Goal: Task Accomplishment & Management: Manage account settings

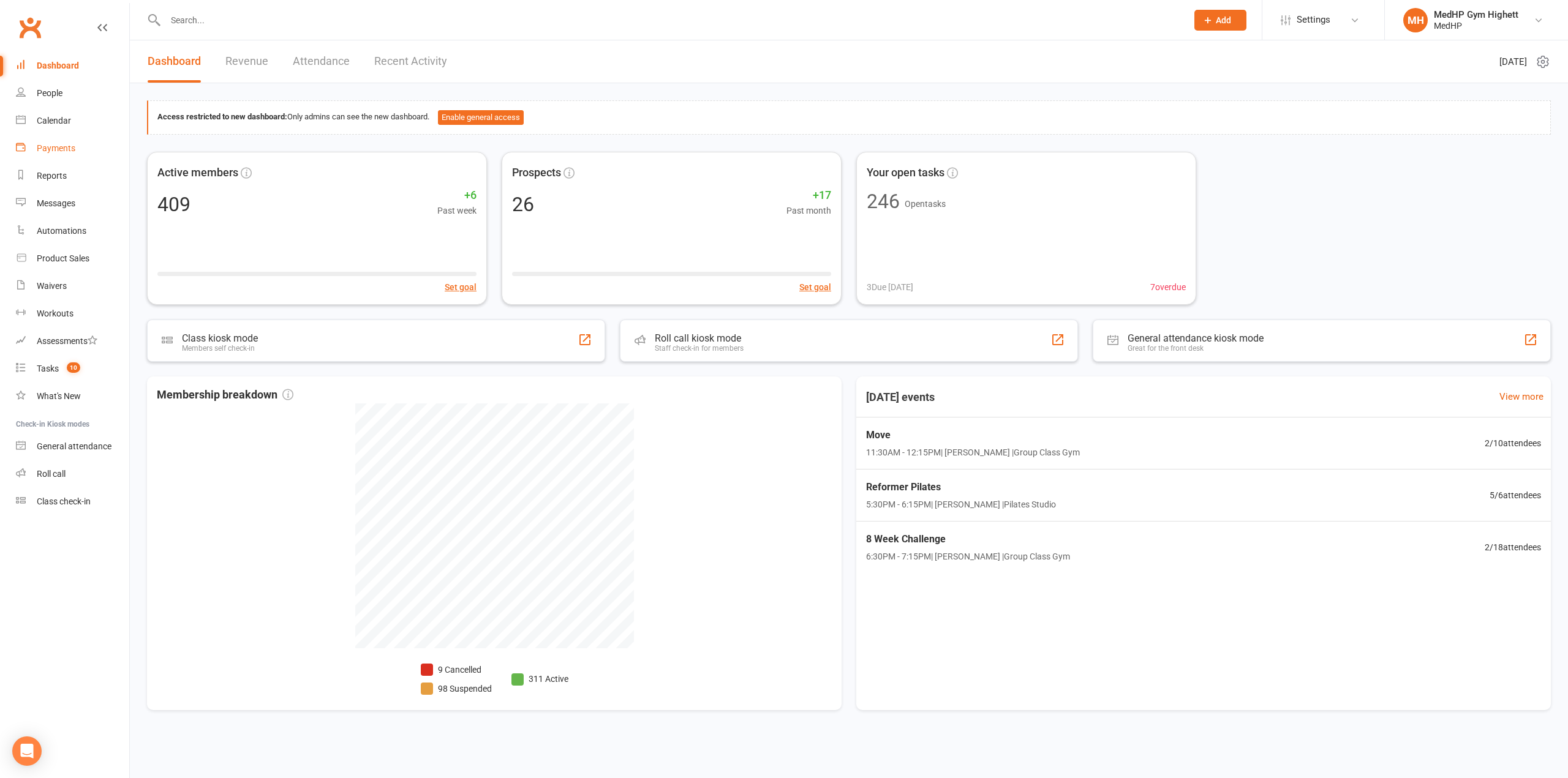
click at [58, 145] on div "Payments" at bounding box center [55, 148] width 38 height 9
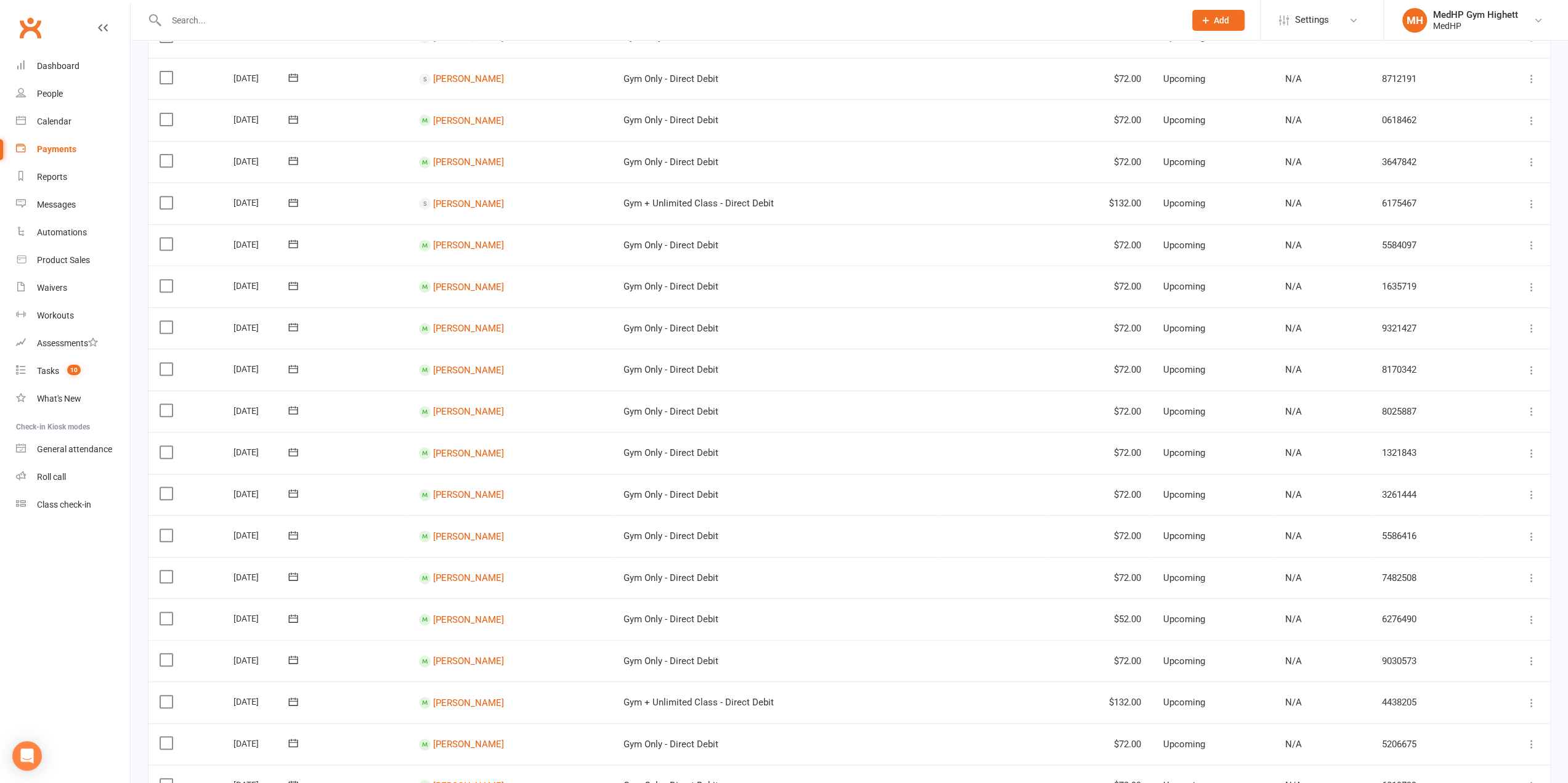
scroll to position [669, 0]
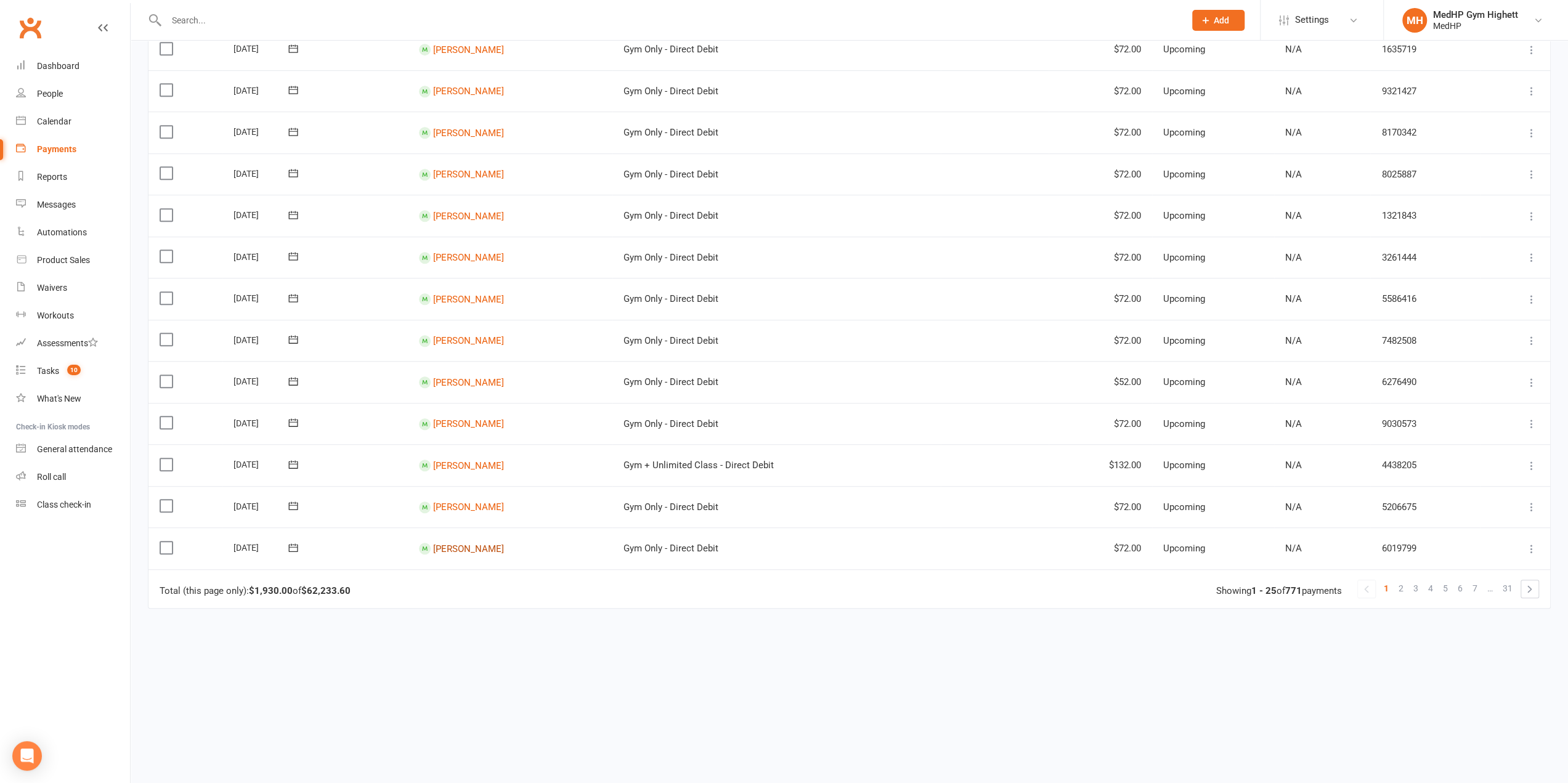
click at [462, 548] on link "[PERSON_NAME]" at bounding box center [468, 549] width 71 height 11
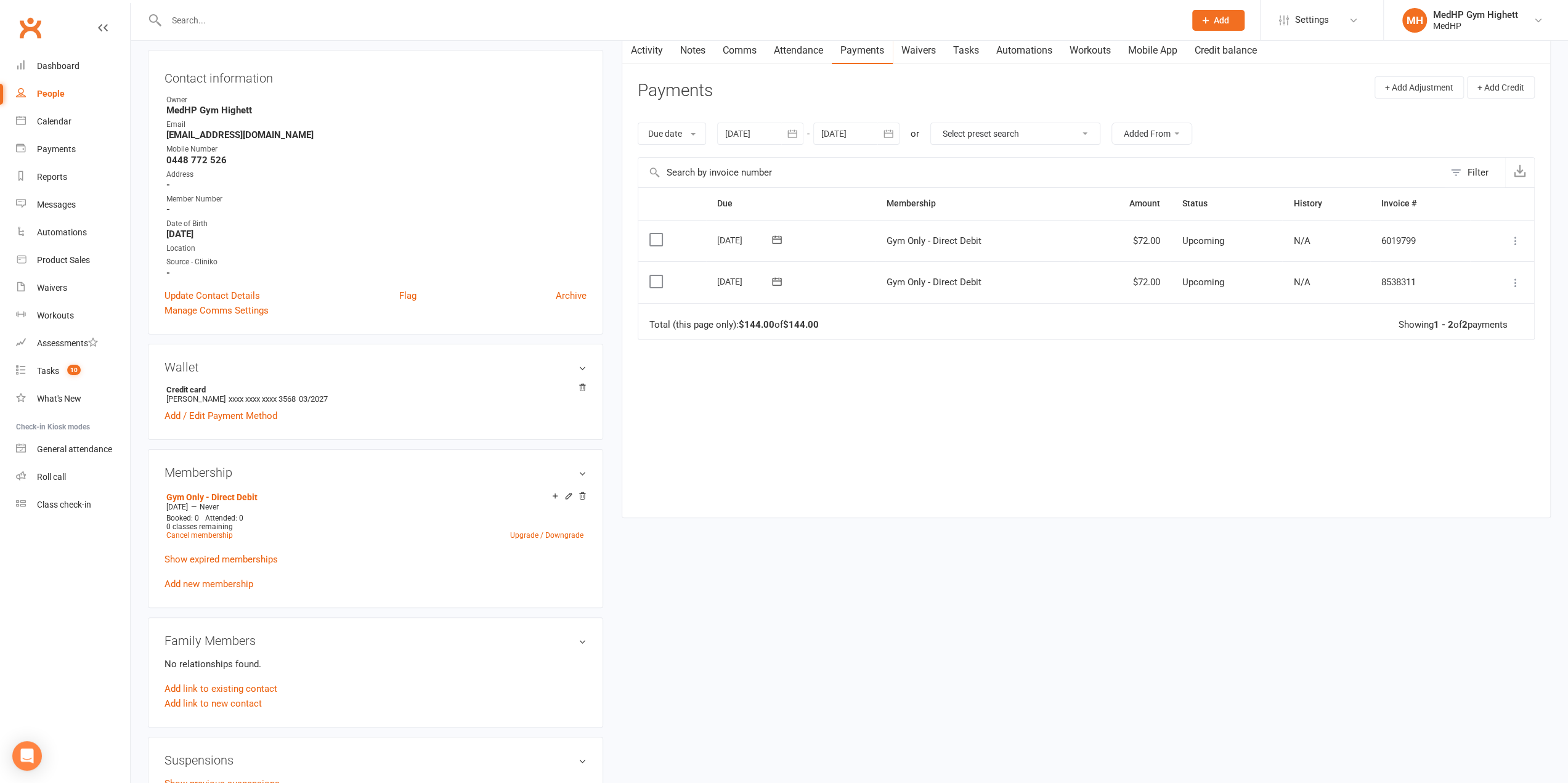
scroll to position [124, 0]
click at [49, 172] on div "Reports" at bounding box center [52, 176] width 30 height 9
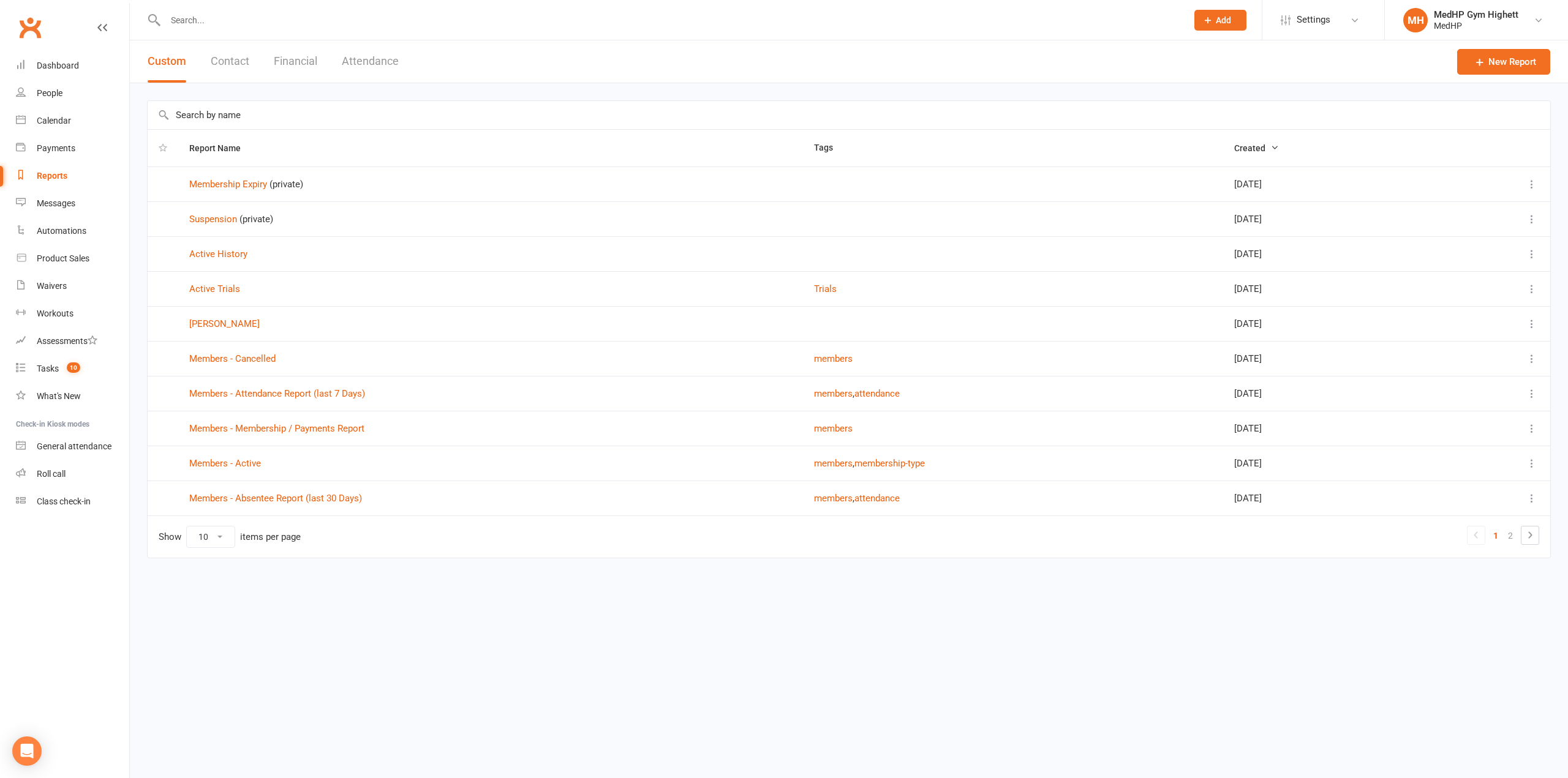
click at [230, 192] on td "Membership Expiry (private)" at bounding box center [490, 184] width 625 height 35
click at [231, 186] on link "Membership Expiry" at bounding box center [228, 185] width 78 height 11
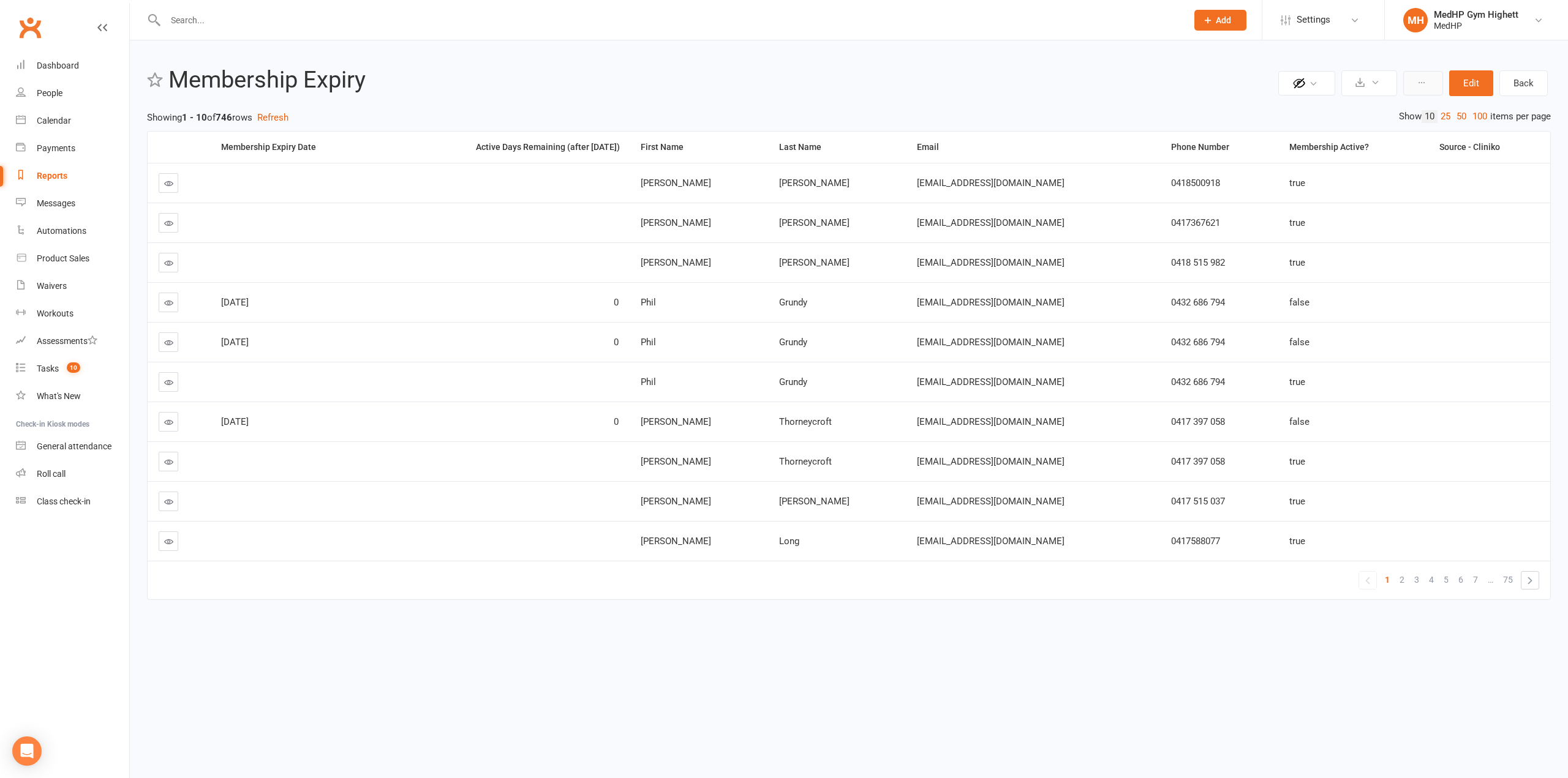
click at [1416, 90] on button at bounding box center [1424, 83] width 39 height 24
click at [1060, 68] on h2 "Membership Expiry" at bounding box center [722, 80] width 1107 height 25
click at [291, 150] on div "Membership Expiry Date" at bounding box center [297, 147] width 153 height 9
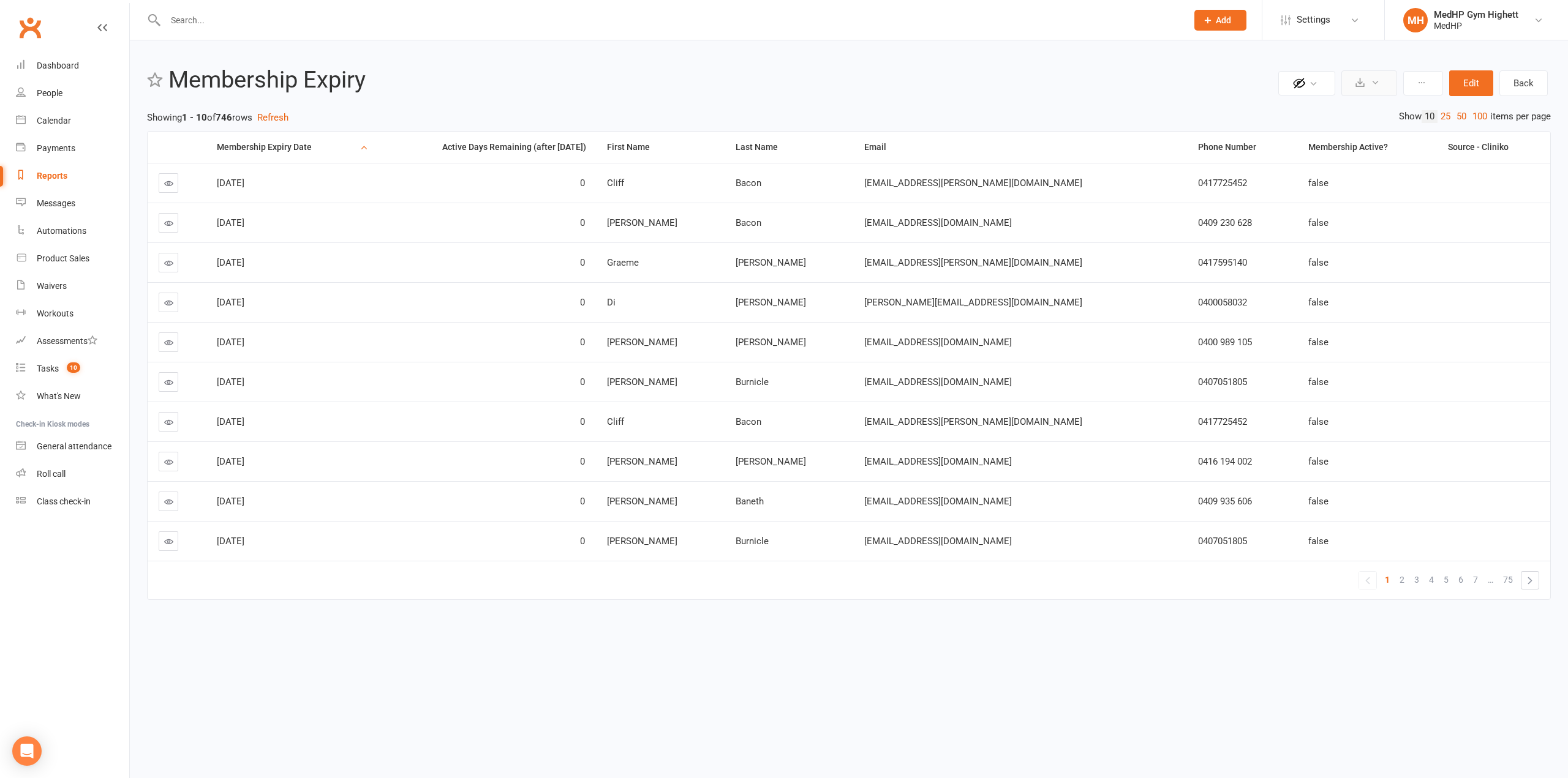
click at [1384, 84] on button at bounding box center [1369, 82] width 55 height 25
click at [1332, 115] on link "Export to CSV" at bounding box center [1332, 112] width 128 height 24
click at [1470, 84] on button "Edit" at bounding box center [1471, 82] width 44 height 25
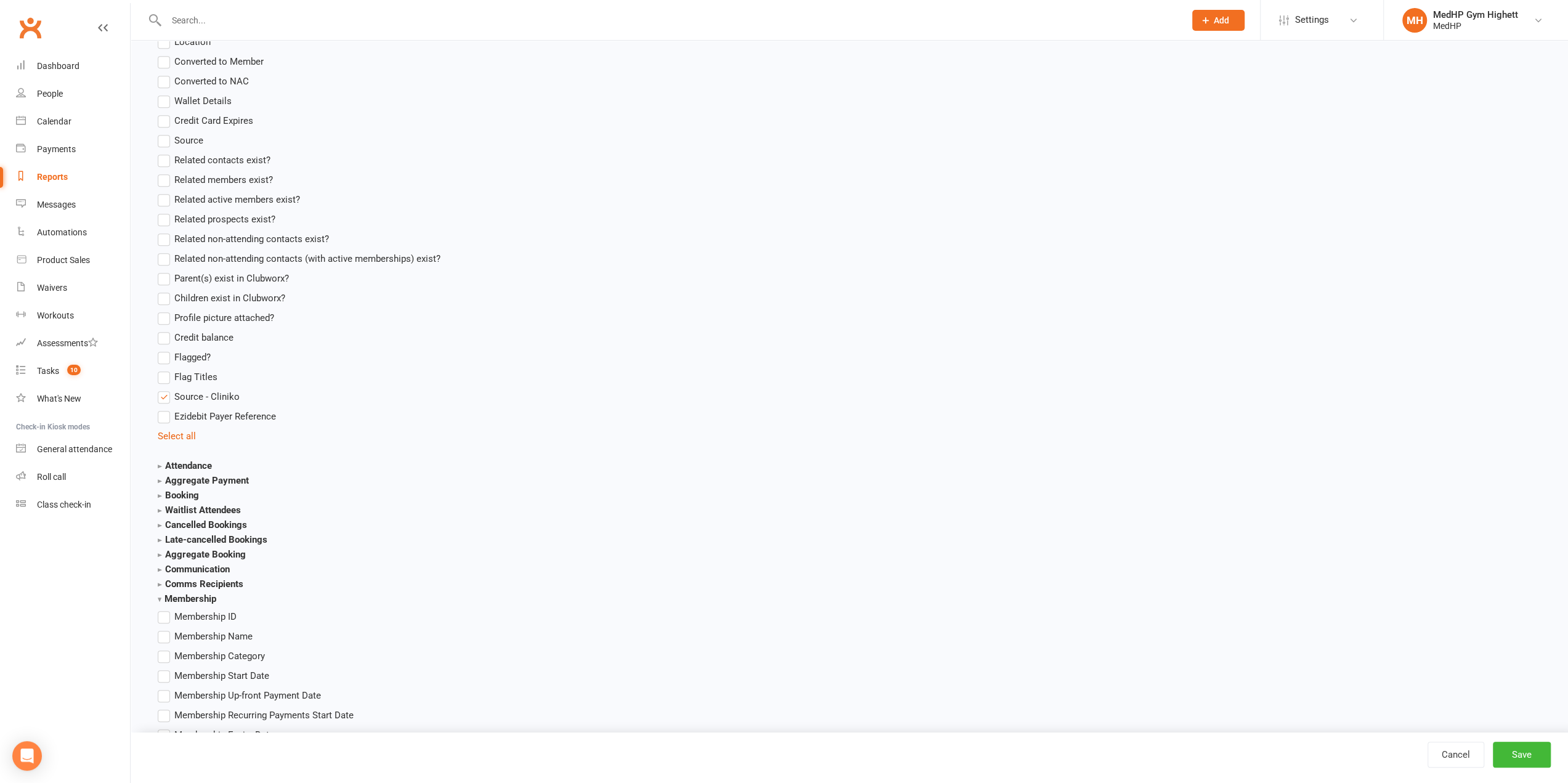
scroll to position [925, 0]
click at [160, 477] on strong "Aggregate Payment" at bounding box center [203, 478] width 92 height 11
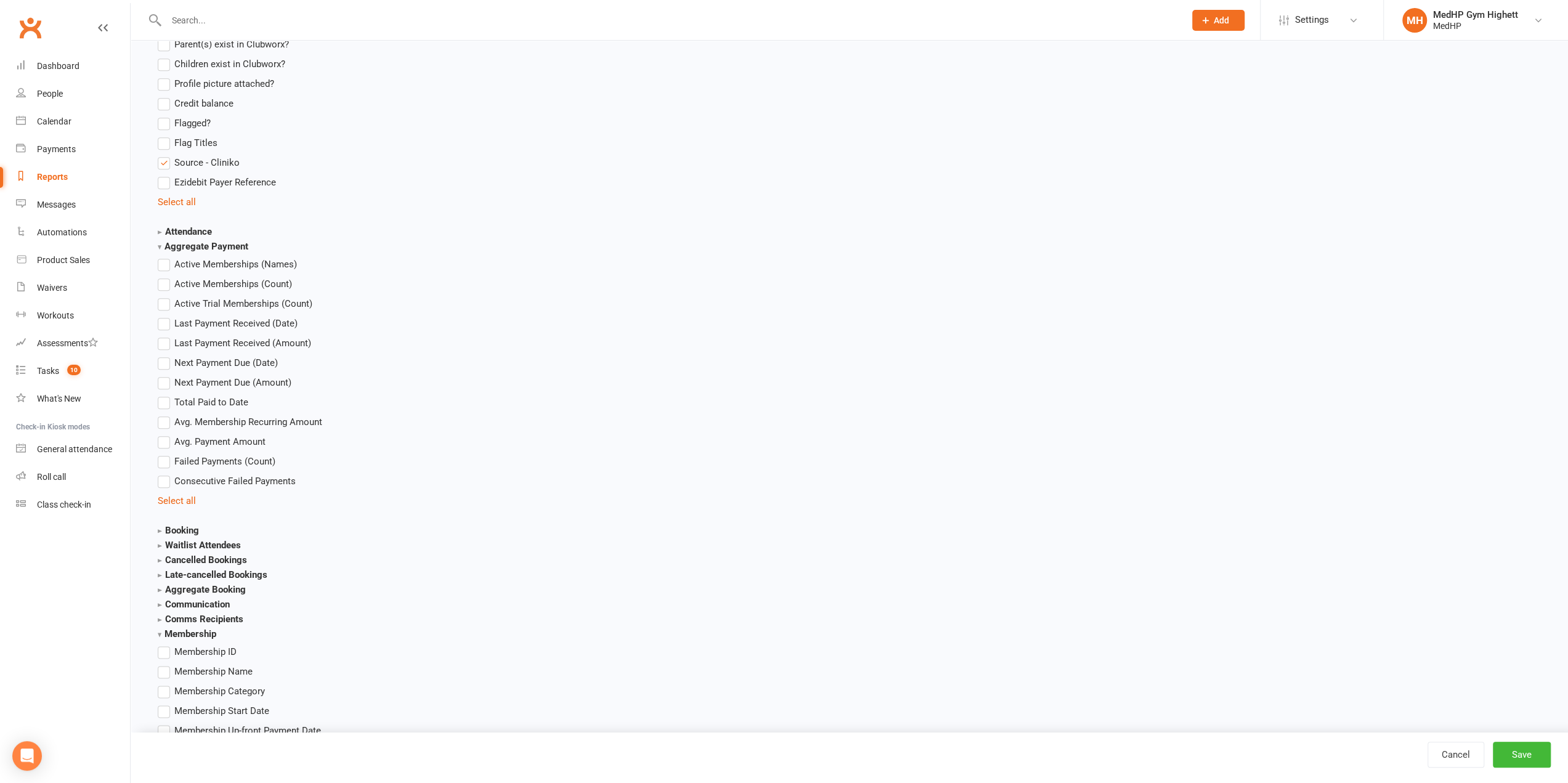
scroll to position [1294, 0]
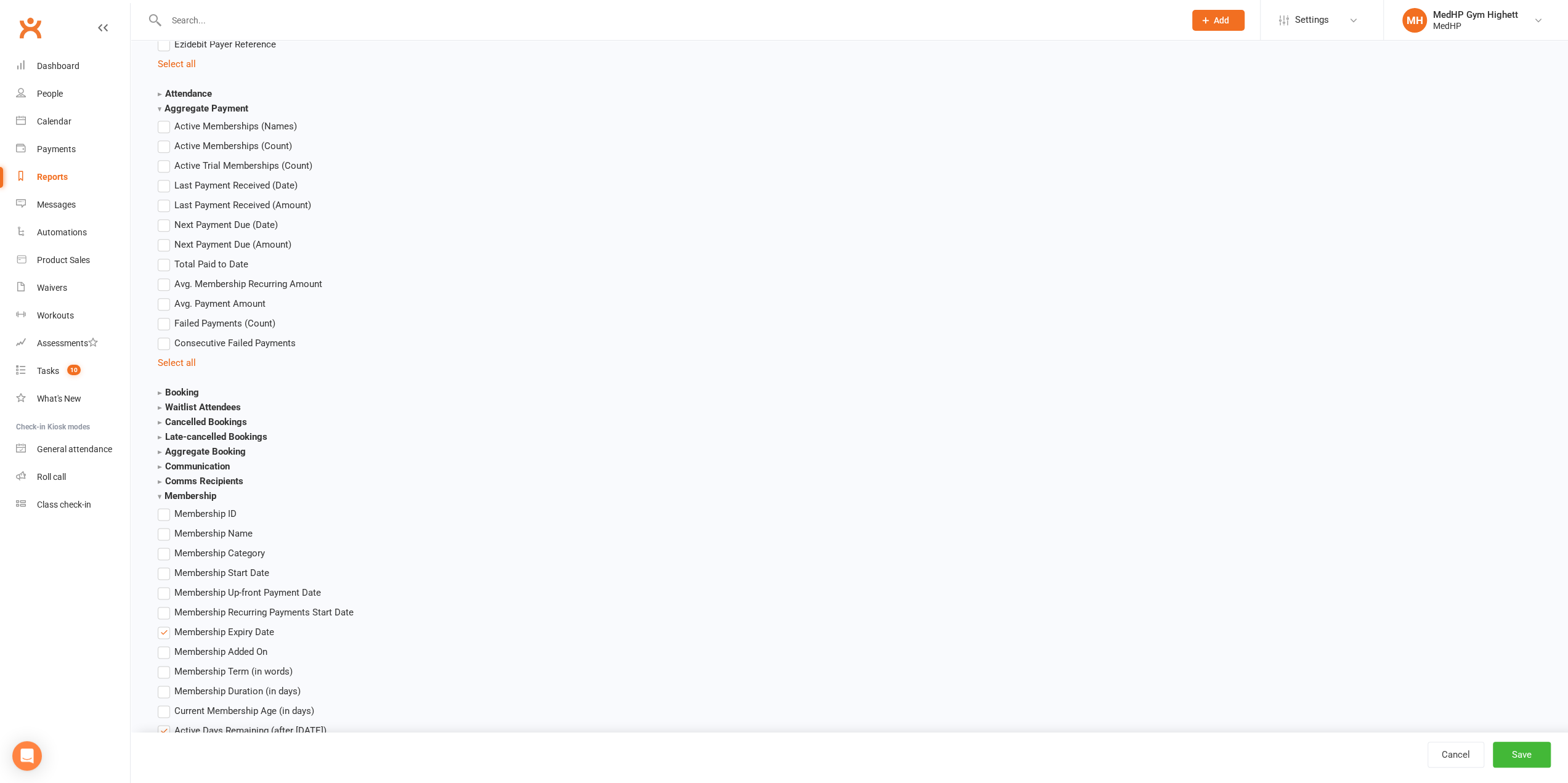
click at [182, 15] on input "text" at bounding box center [669, 20] width 1014 height 17
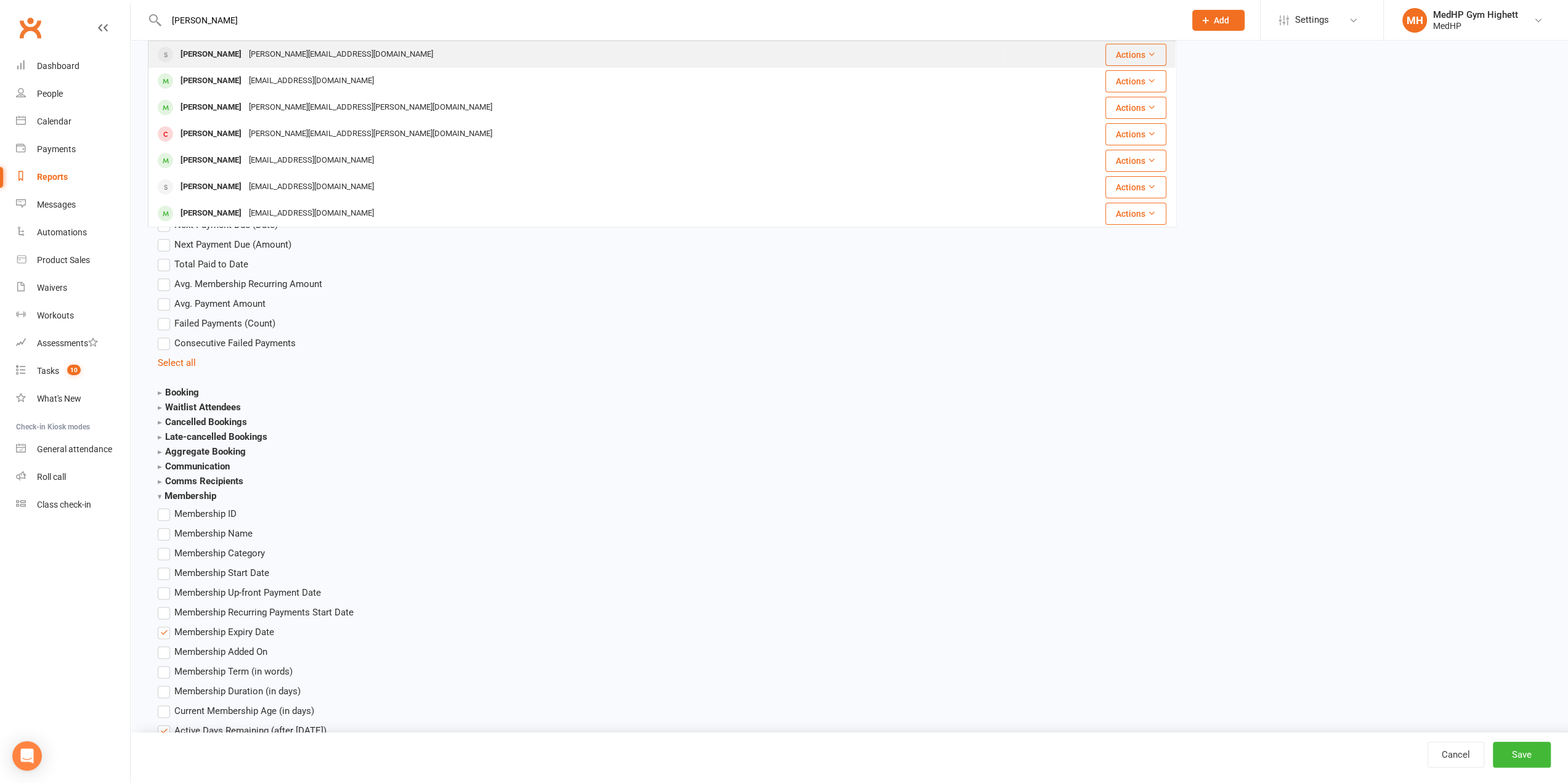
type input "[PERSON_NAME]"
click at [280, 54] on div "[PERSON_NAME][EMAIL_ADDRESS][DOMAIN_NAME]" at bounding box center [341, 54] width 192 height 18
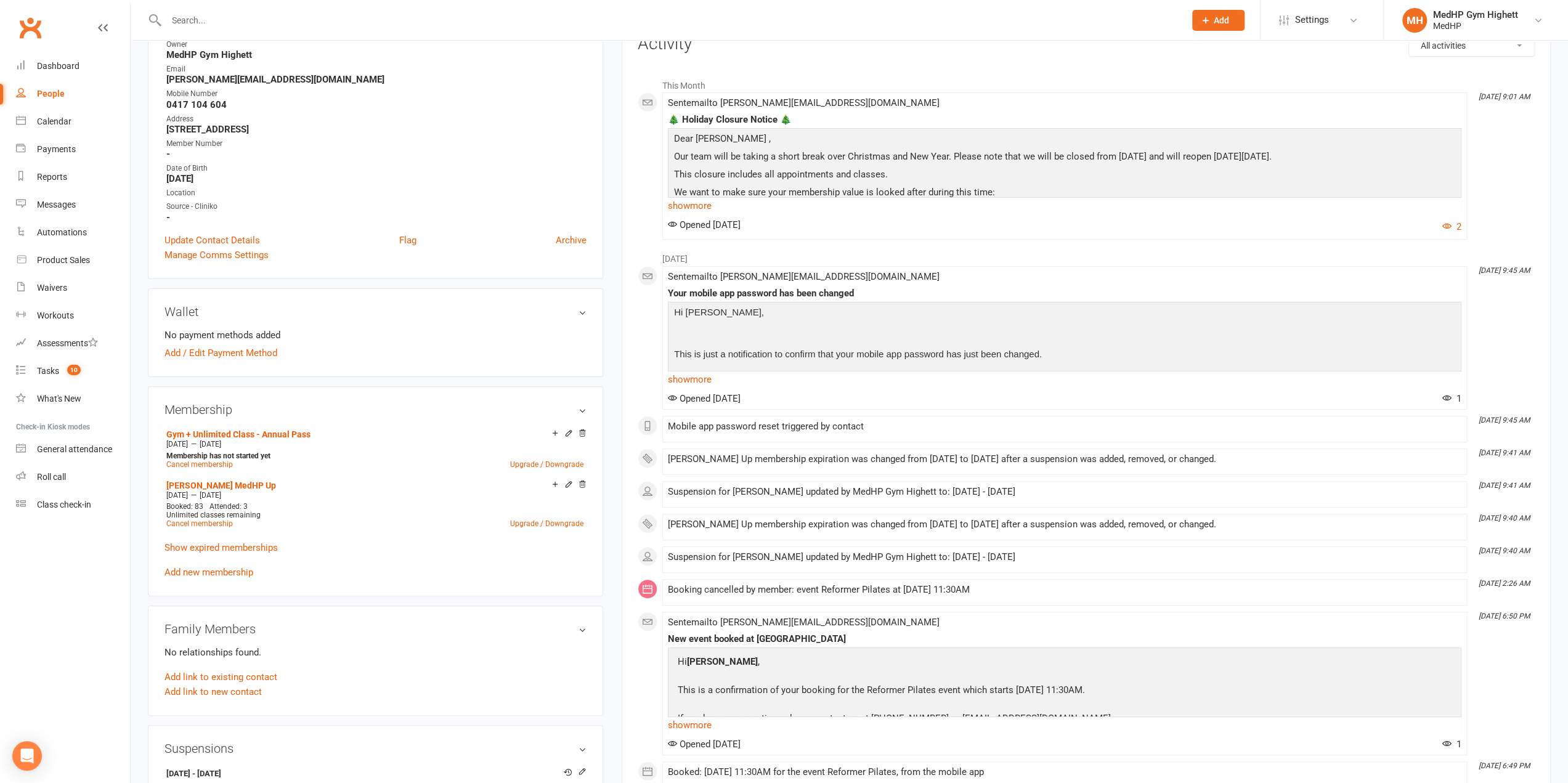
scroll to position [185, 0]
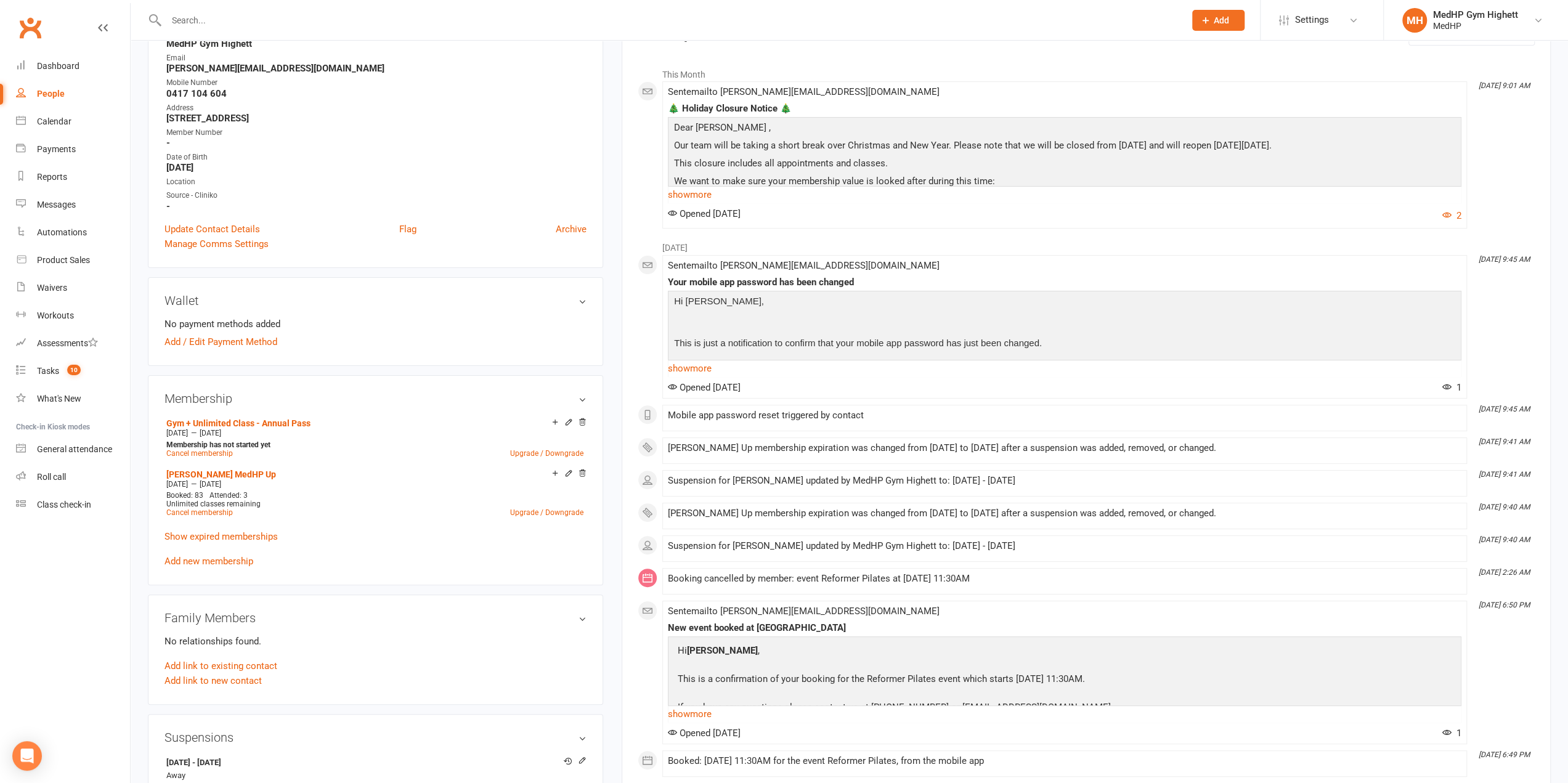
click at [567, 421] on icon at bounding box center [568, 422] width 8 height 8
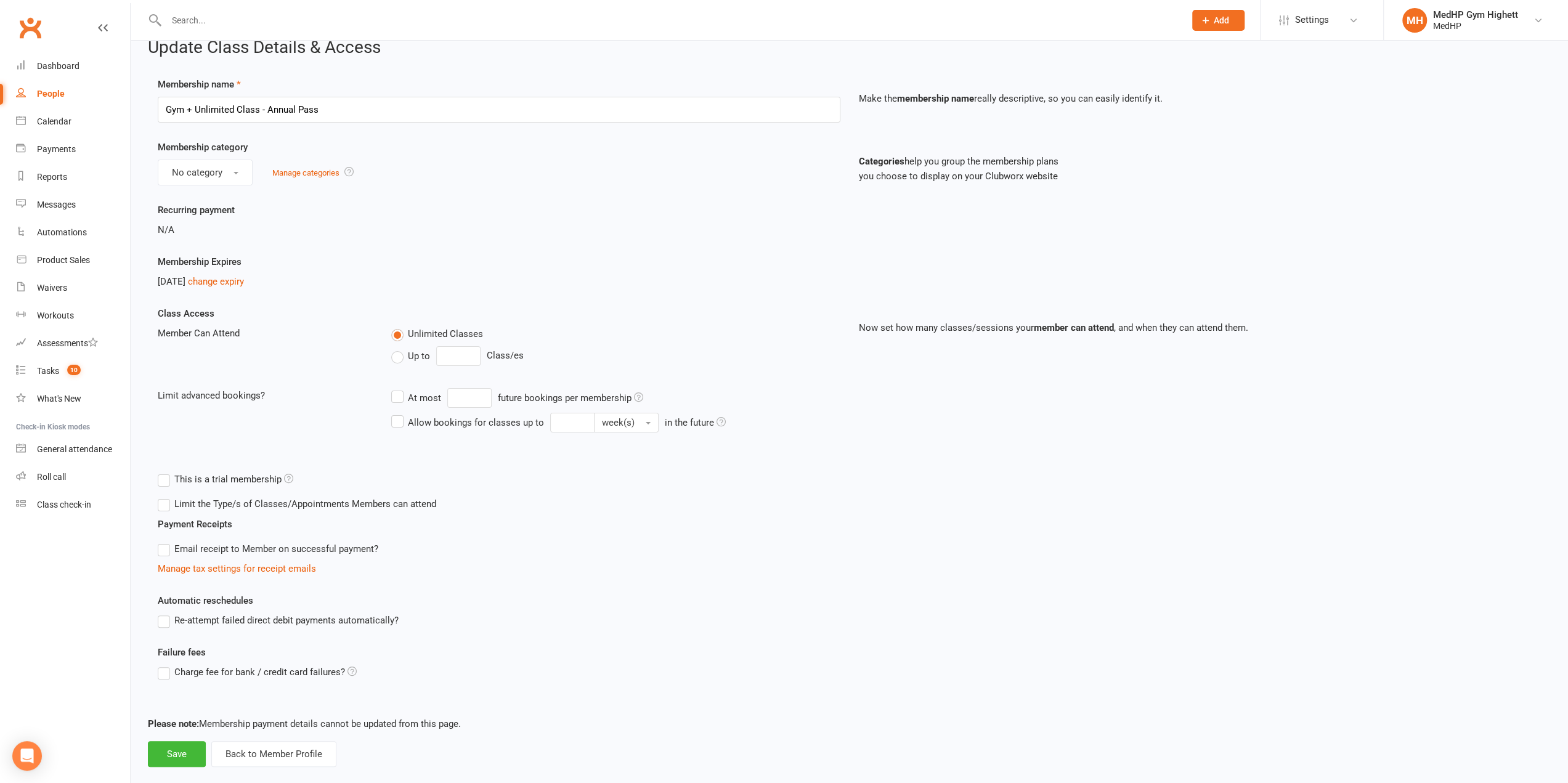
scroll to position [37, 0]
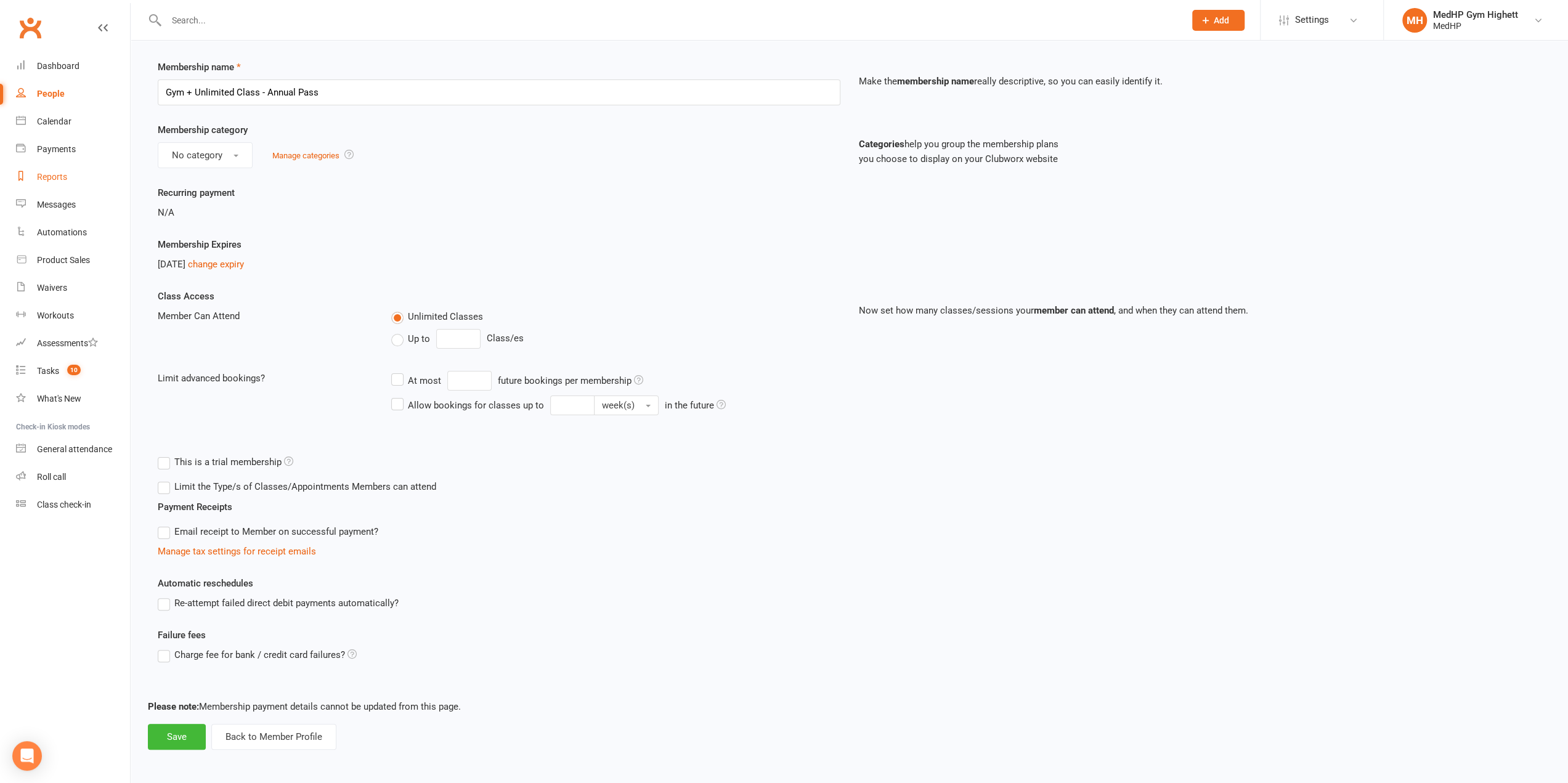
click at [57, 176] on div "Reports" at bounding box center [52, 176] width 30 height 9
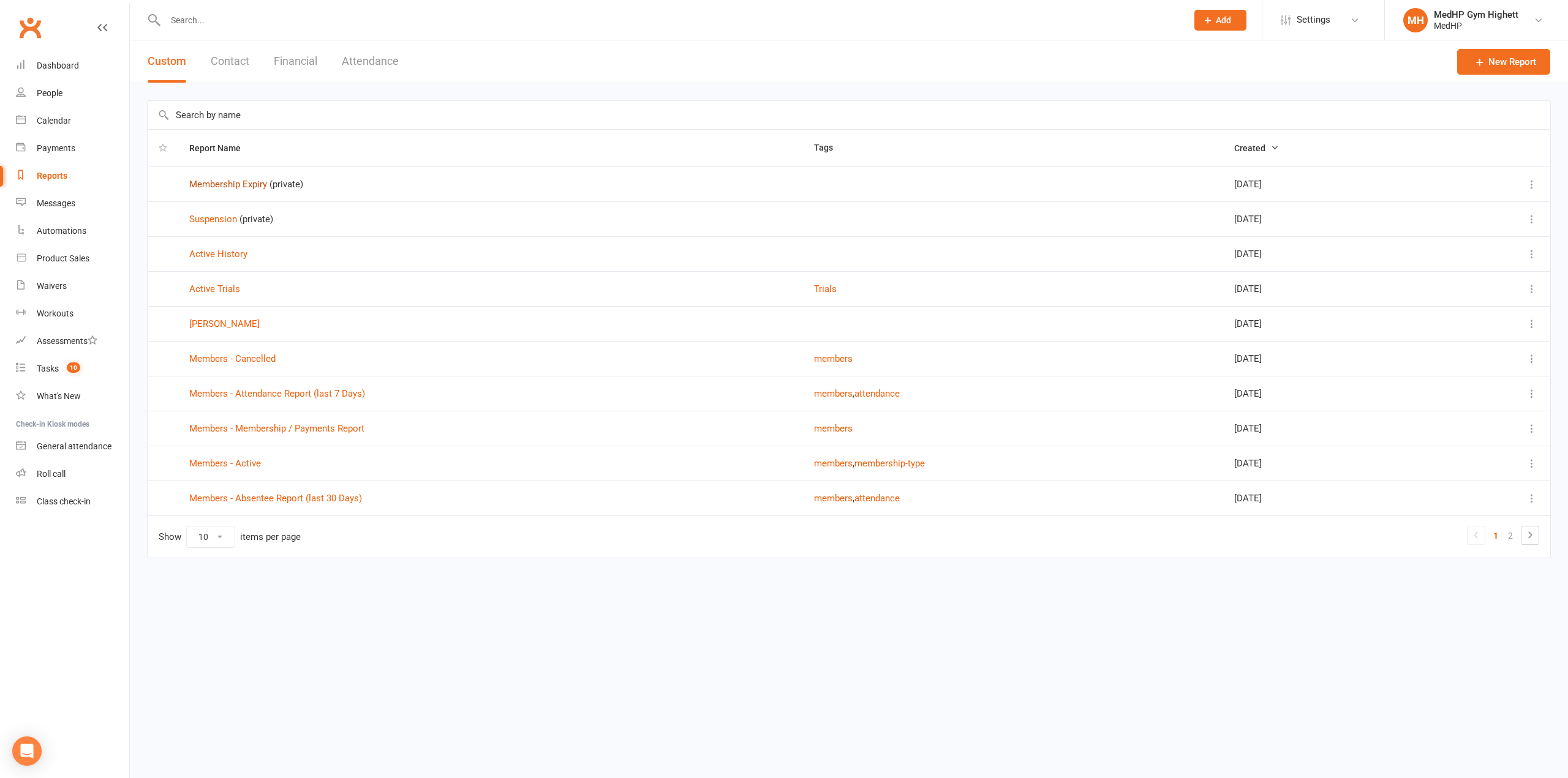
click at [235, 183] on link "Membership Expiry" at bounding box center [228, 185] width 78 height 11
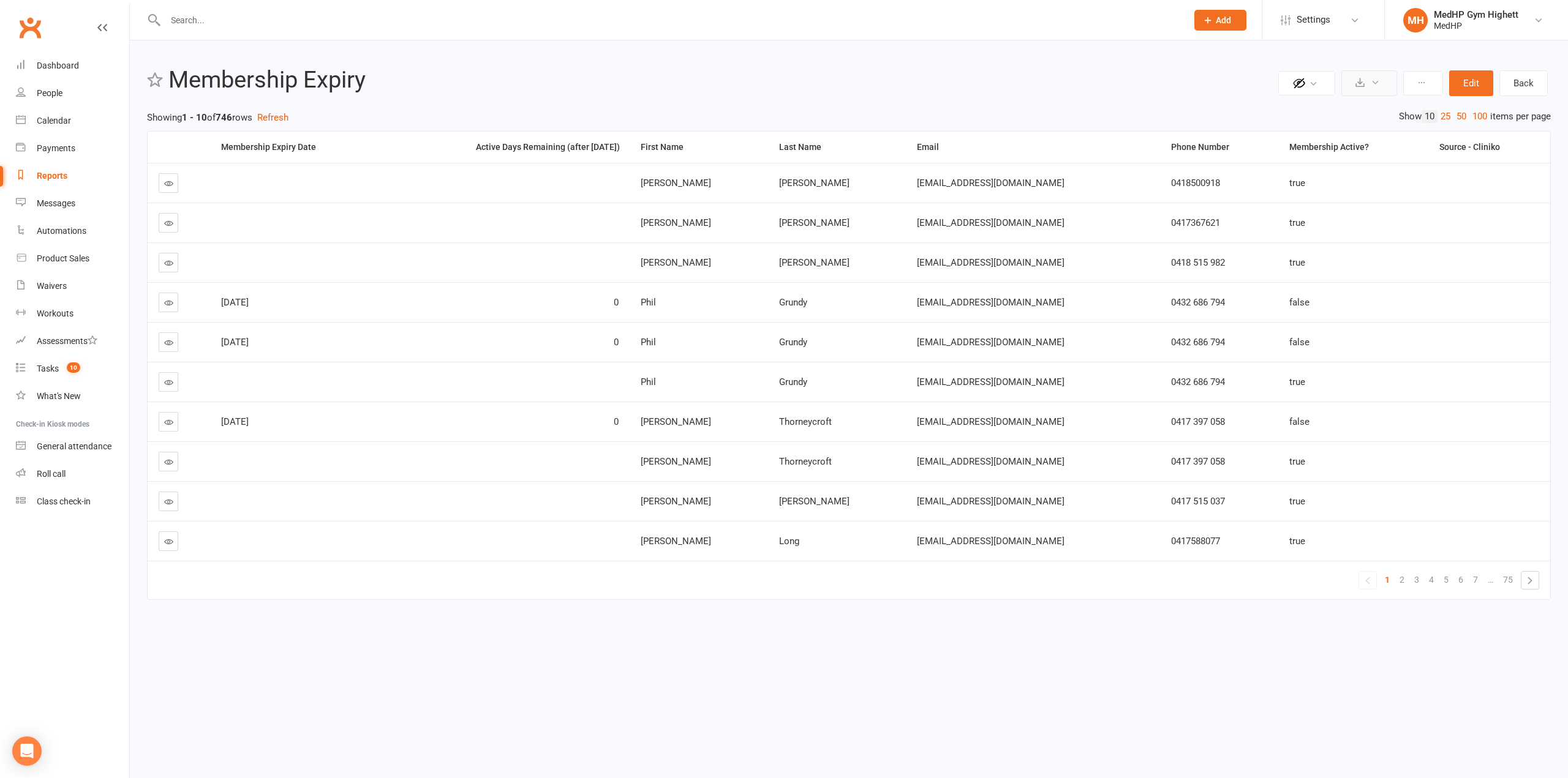
click at [1380, 85] on icon at bounding box center [1376, 82] width 9 height 9
click at [975, 94] on header "Private Report Only visible by me Public Report Visible to everyone Export to C…" at bounding box center [849, 83] width 1404 height 32
click at [1017, 85] on h2 "Membership Expiry" at bounding box center [722, 80] width 1107 height 25
